Goal: Transaction & Acquisition: Book appointment/travel/reservation

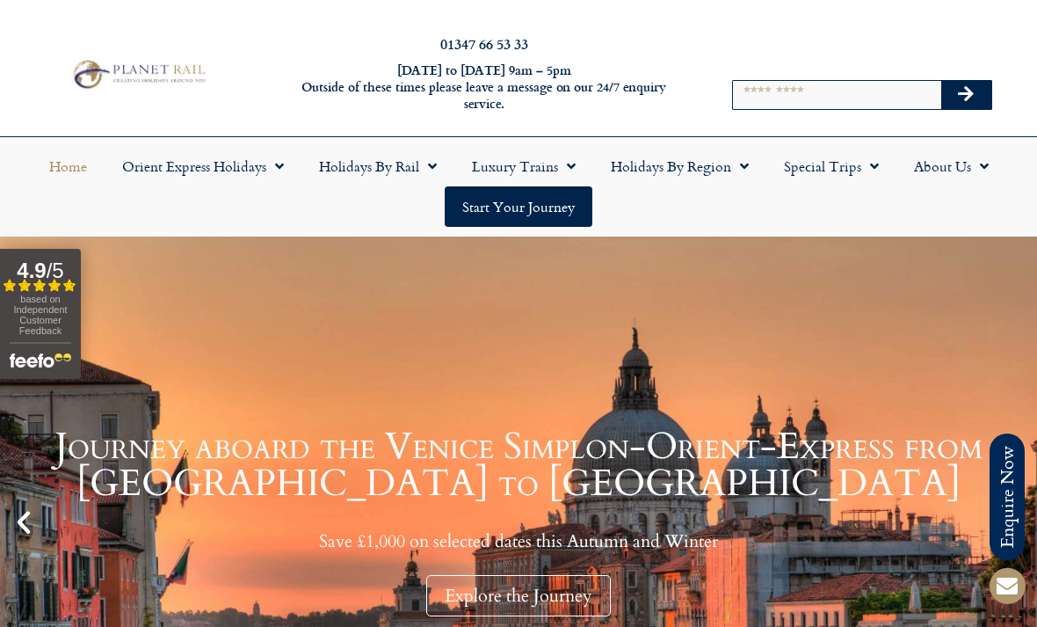
click at [829, 168] on link "Special Trips" at bounding box center [832, 166] width 130 height 40
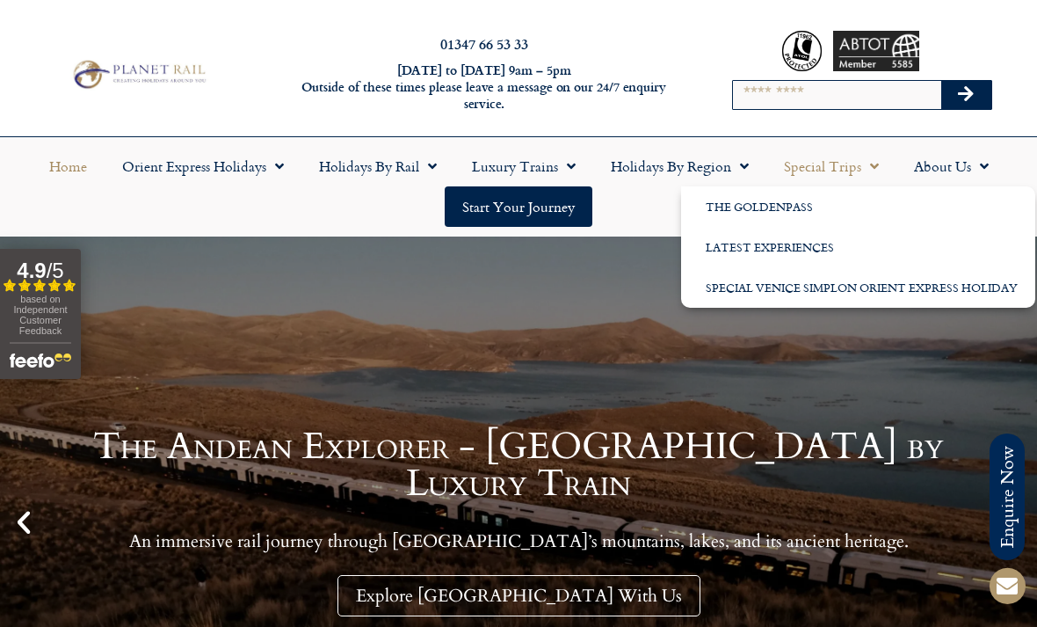
click at [665, 174] on link "Holidays by Region" at bounding box center [679, 166] width 173 height 40
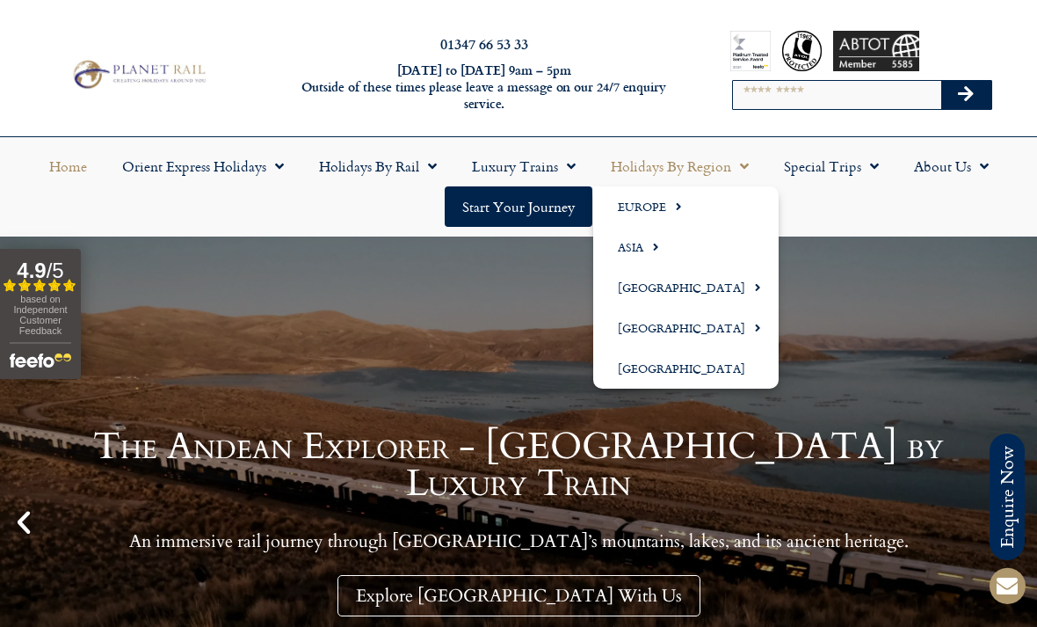
click at [800, 92] on input "Search" at bounding box center [836, 95] width 207 height 28
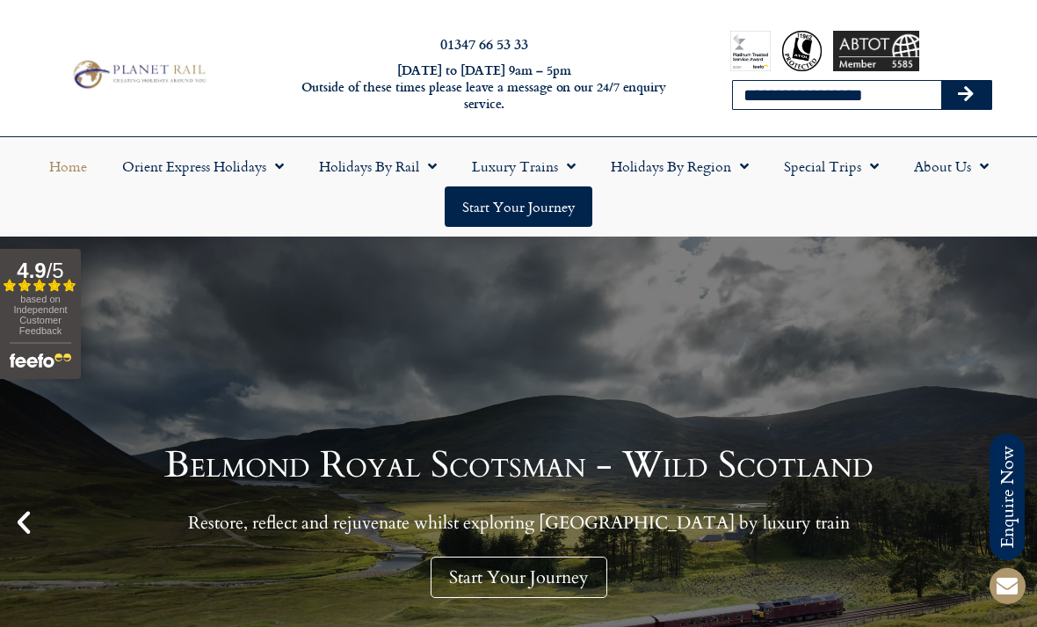
type input "**********"
click at [970, 103] on button "Search" at bounding box center [966, 95] width 51 height 28
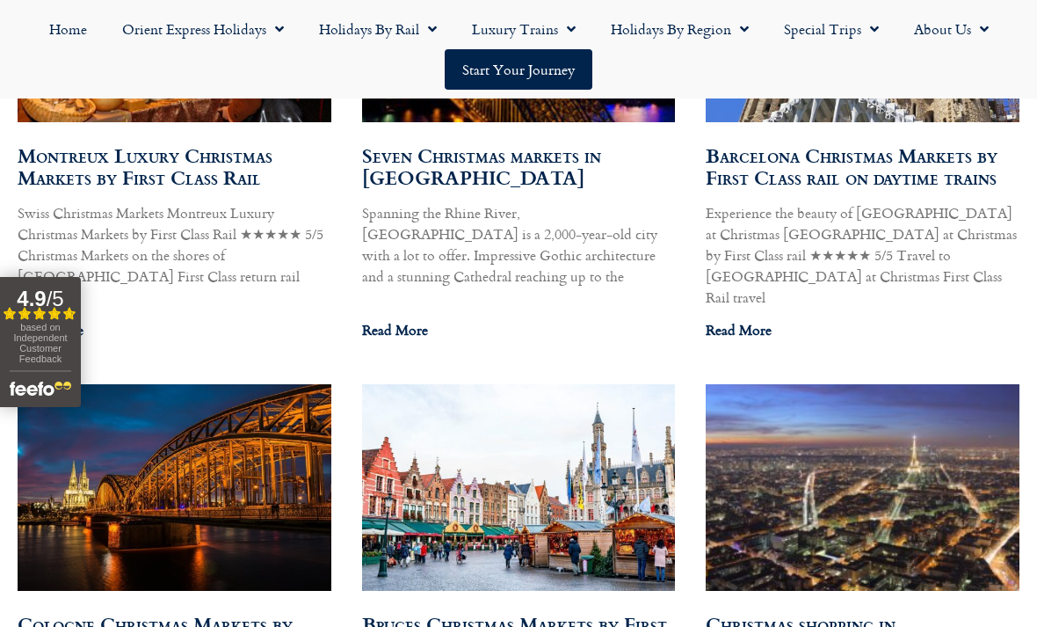
scroll to position [1241, 0]
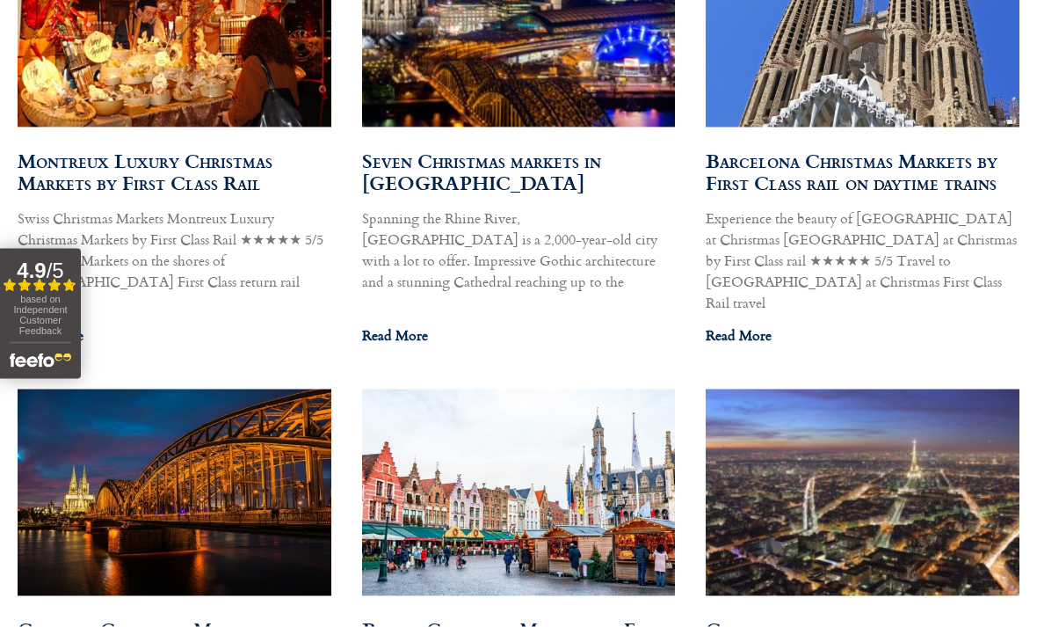
scroll to position [1298, 0]
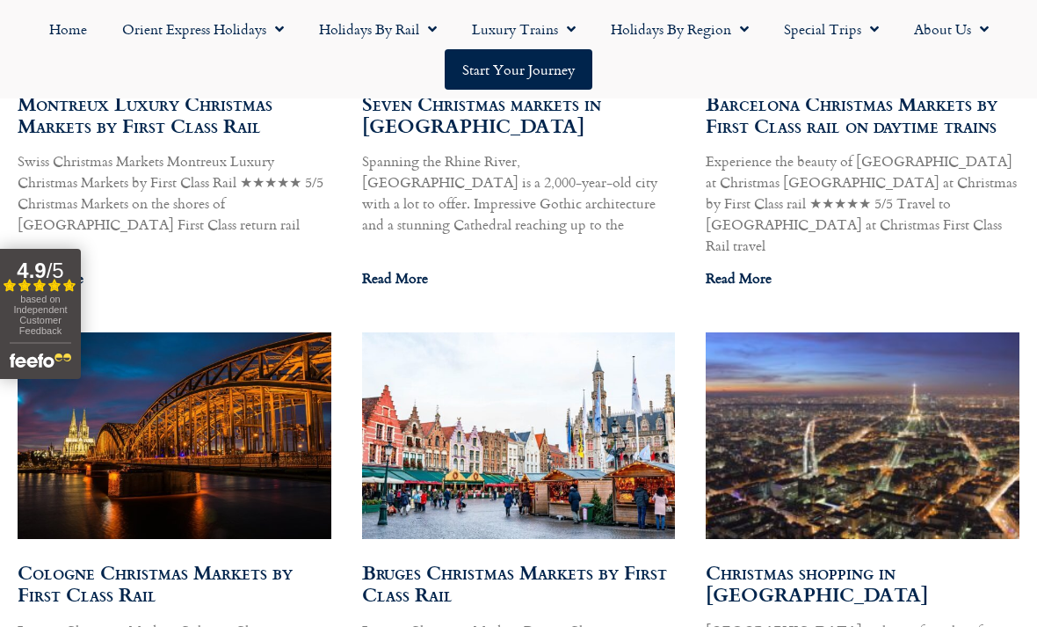
click at [400, 126] on link "Seven Christmas markets in Cologne" at bounding box center [481, 114] width 239 height 51
click at [192, 557] on link "Cologne Christmas Markets by First Class Rail" at bounding box center [155, 582] width 275 height 51
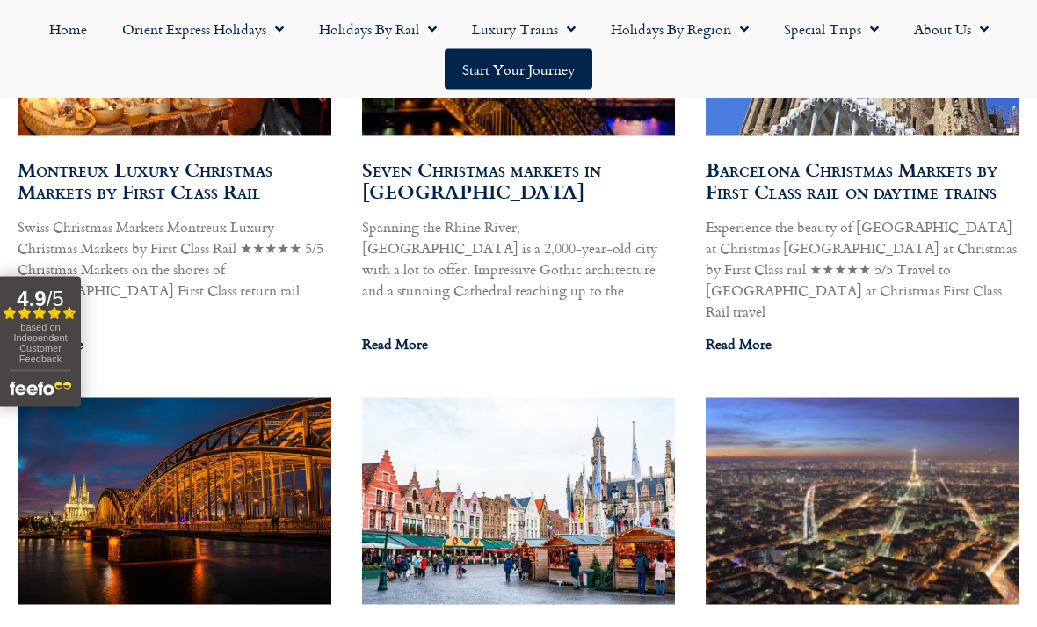
scroll to position [1222, 0]
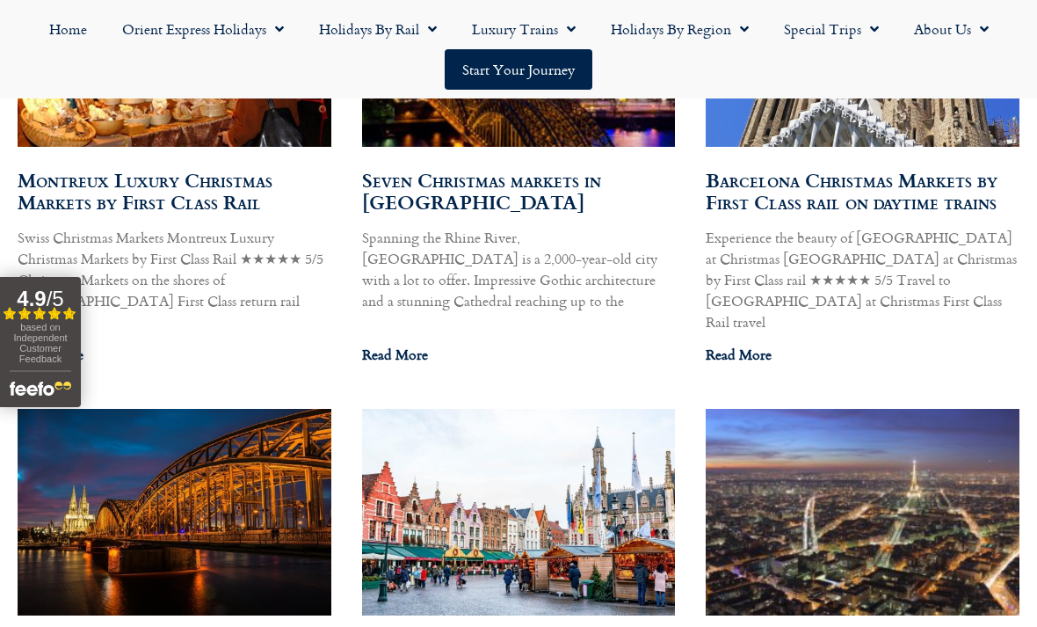
click at [205, 191] on link "Montreux Luxury Christmas Markets by First Class Rail" at bounding box center [145, 190] width 255 height 51
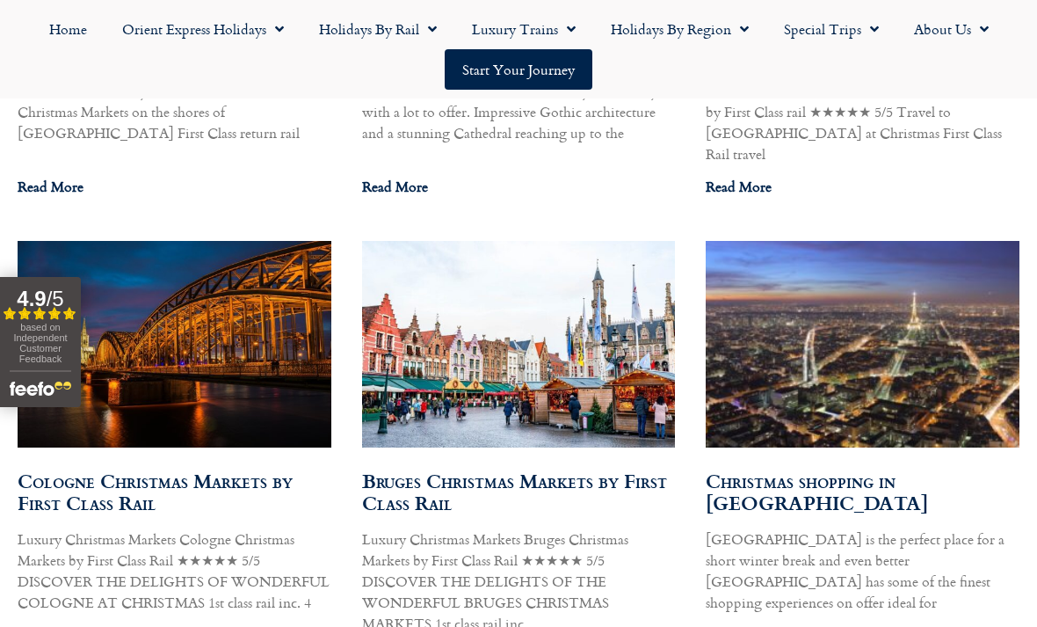
scroll to position [1384, 0]
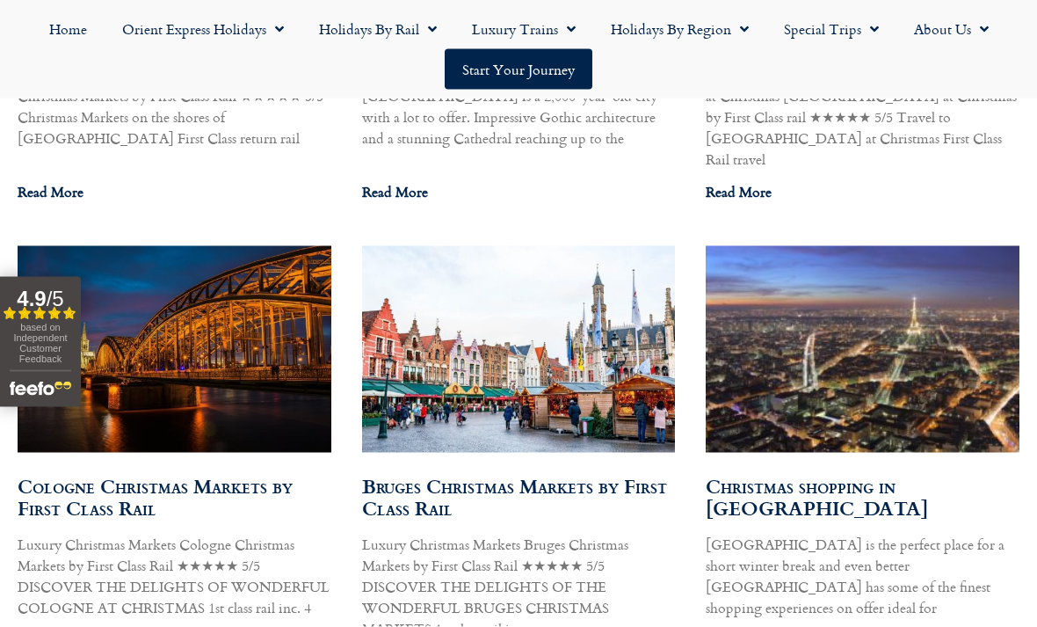
click at [193, 471] on link "Cologne Christmas Markets by First Class Rail" at bounding box center [155, 496] width 275 height 51
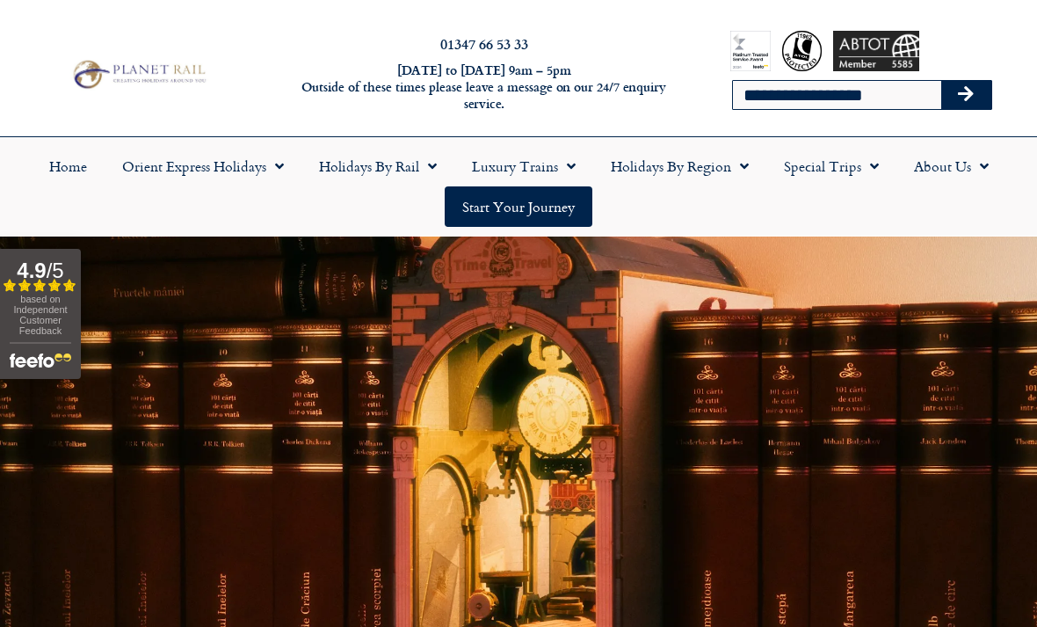
scroll to position [1442, 0]
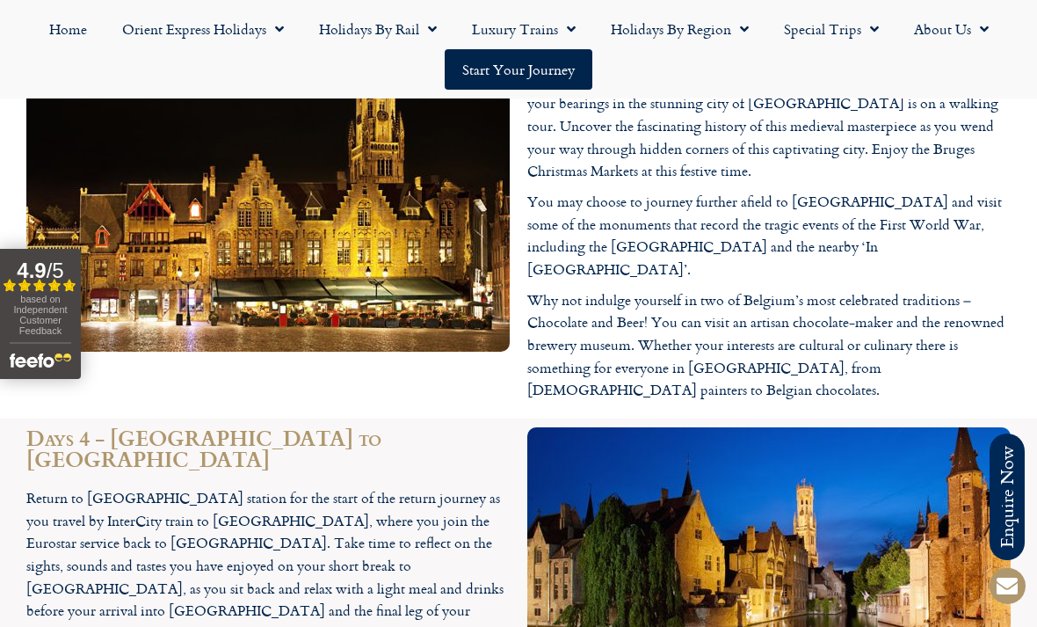
scroll to position [2085, 0]
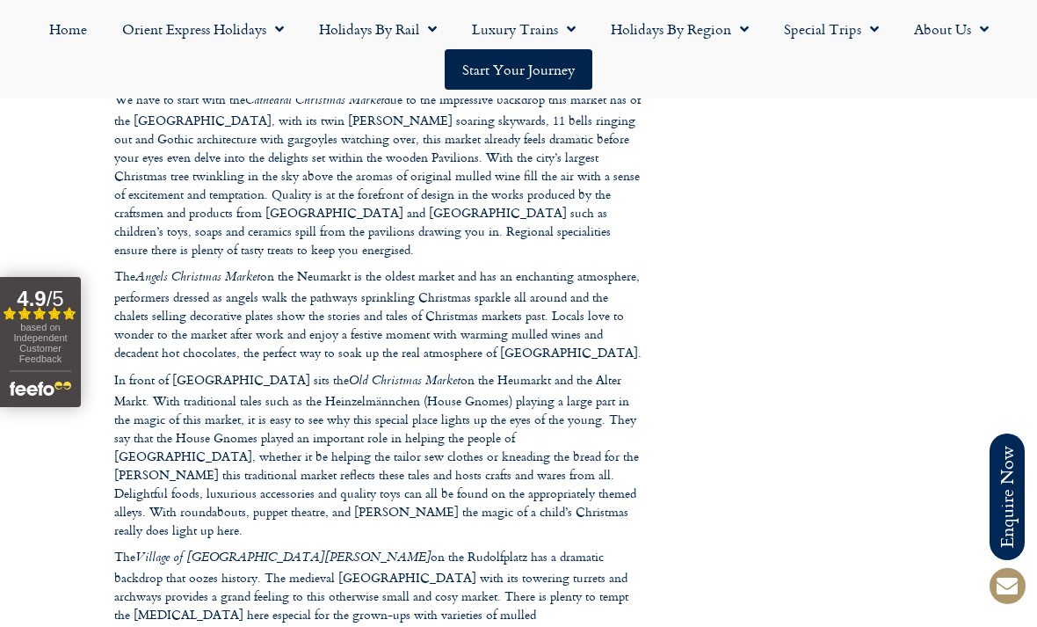
scroll to position [970, 0]
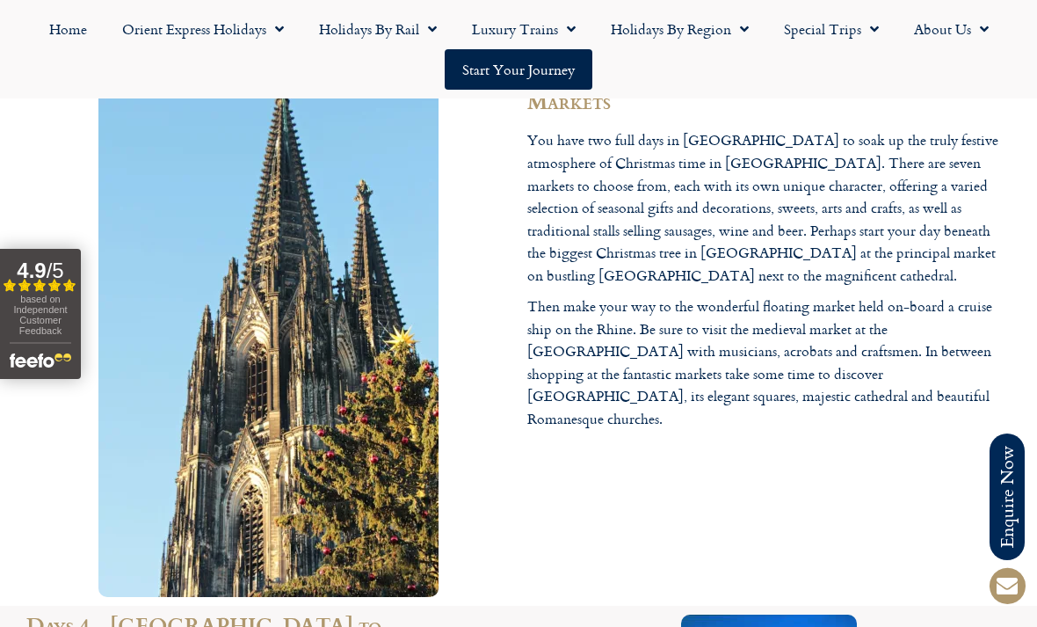
scroll to position [1978, 0]
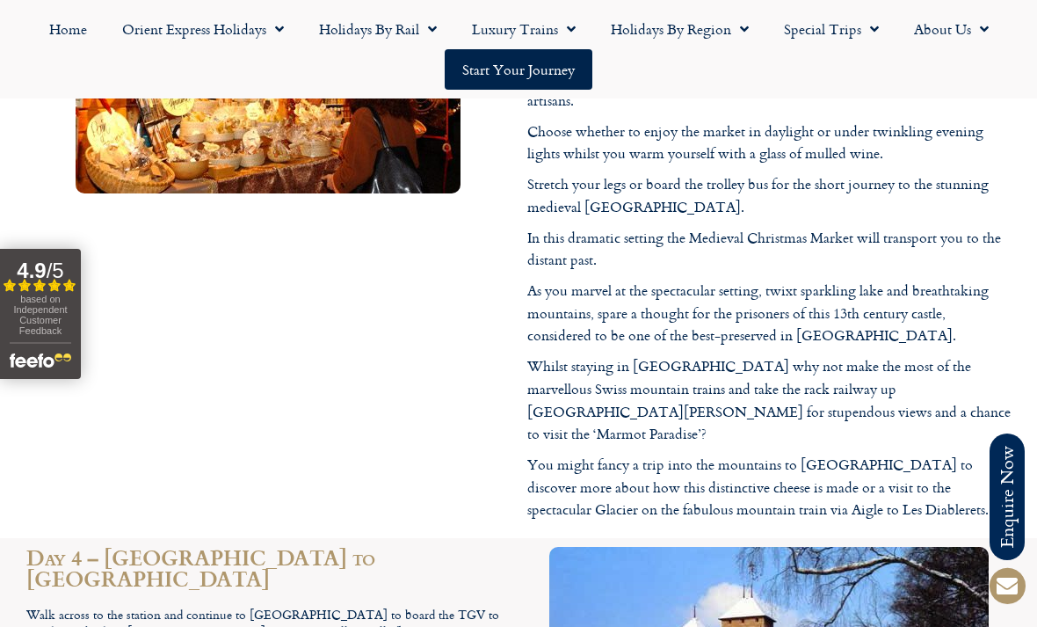
scroll to position [2508, 0]
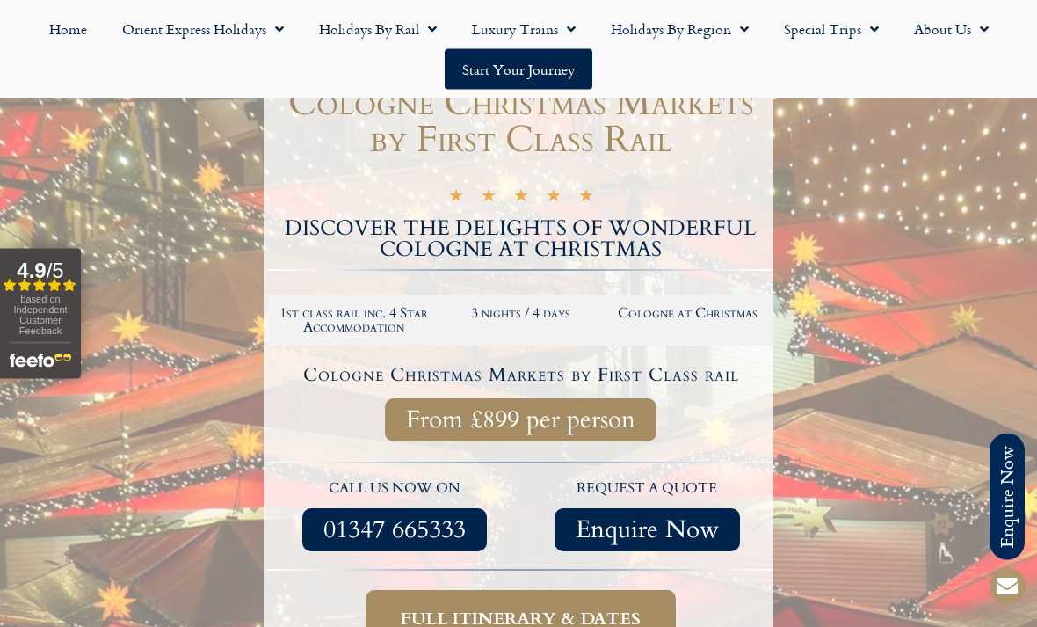
scroll to position [242, 0]
